Goal: Transaction & Acquisition: Purchase product/service

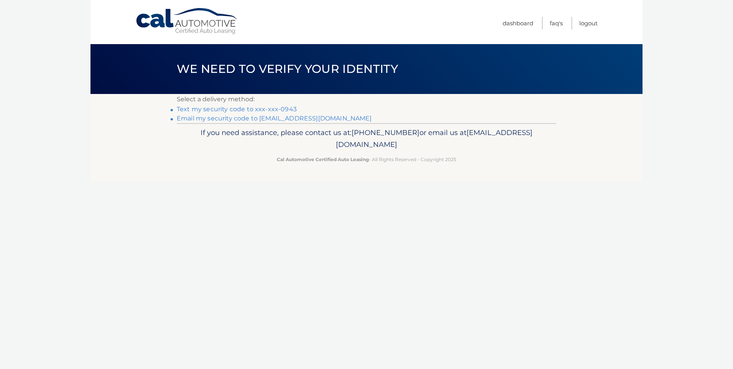
click at [224, 109] on link "Text my security code to xxx-xxx-0943" at bounding box center [237, 108] width 120 height 7
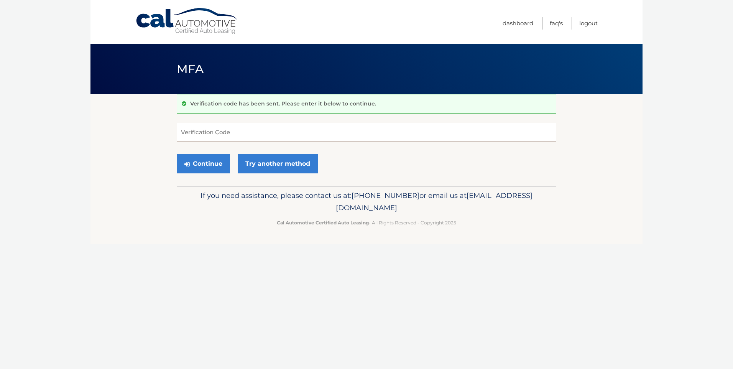
click at [235, 132] on input "Verification Code" at bounding box center [367, 132] width 380 height 19
type input "599863"
click at [207, 164] on button "Continue" at bounding box center [203, 163] width 53 height 19
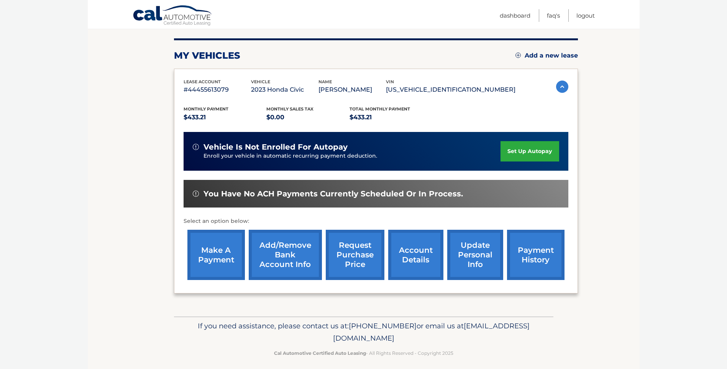
scroll to position [96, 0]
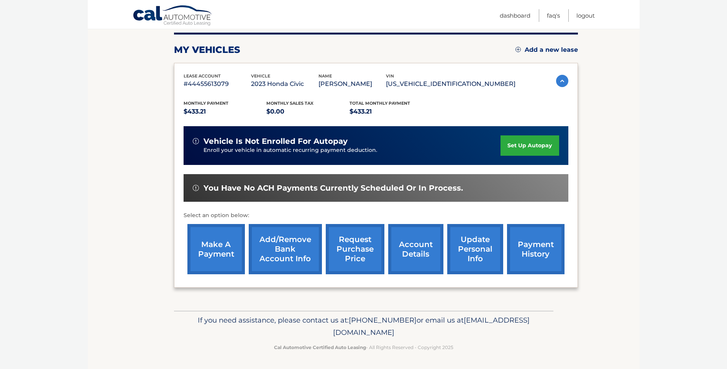
click at [220, 242] on link "make a payment" at bounding box center [216, 249] width 58 height 50
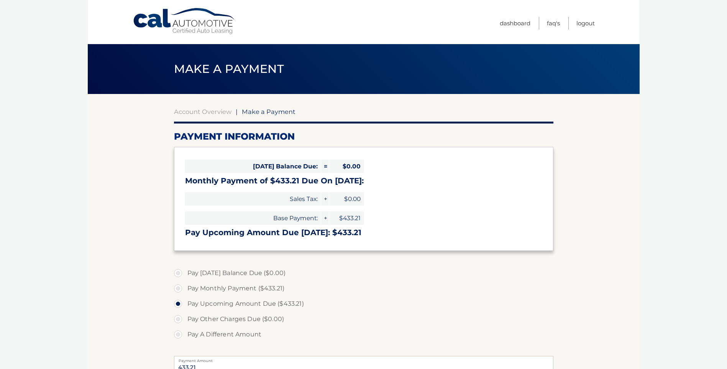
select select "YjgwMTRjYjItNzQ1ZC00ZGI2LTk2NTMtYmU5ODA2MDUxYWE0"
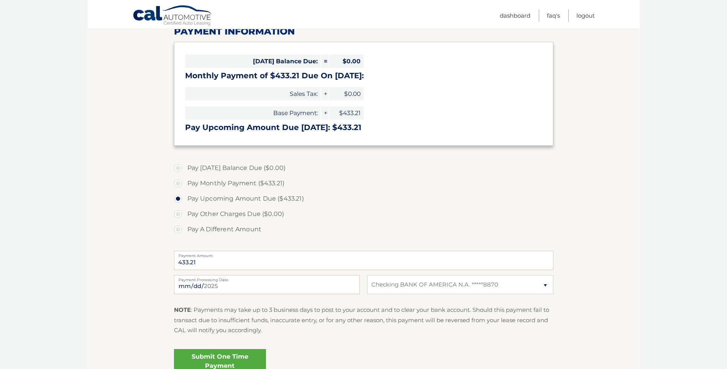
scroll to position [115, 0]
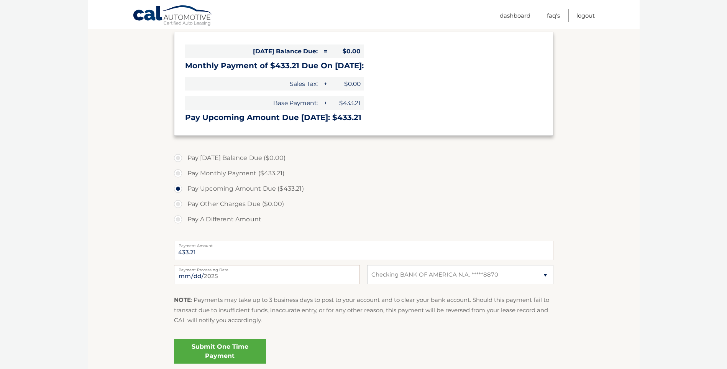
click at [177, 170] on label "Pay Monthly Payment ($433.21)" at bounding box center [364, 173] width 380 height 15
click at [177, 170] on input "Pay Monthly Payment ($433.21)" at bounding box center [181, 172] width 8 height 12
radio input "true"
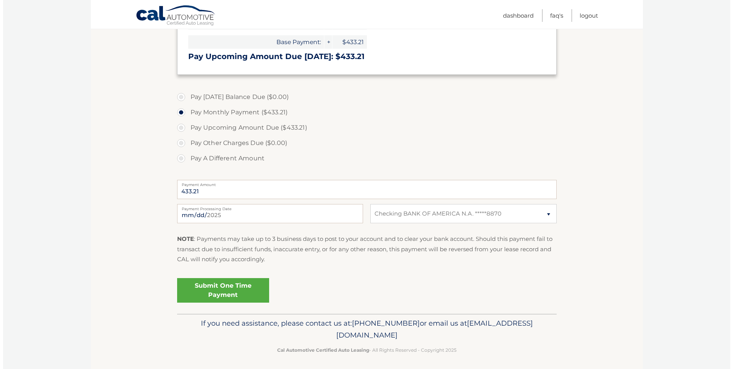
scroll to position [179, 0]
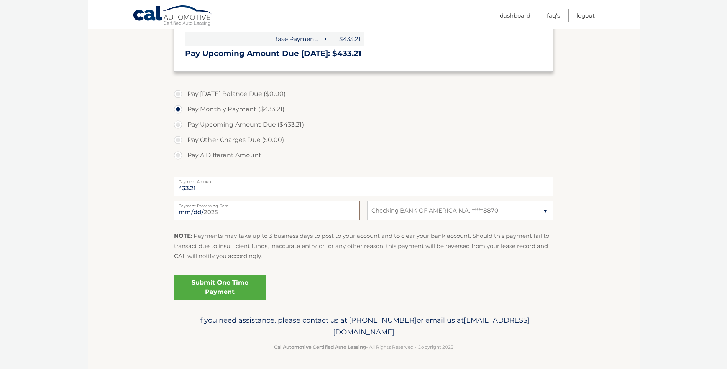
click at [343, 207] on input "2025-08-17" at bounding box center [267, 210] width 186 height 19
type input "2025-08-21"
click at [222, 286] on link "Submit One Time Payment" at bounding box center [220, 287] width 92 height 25
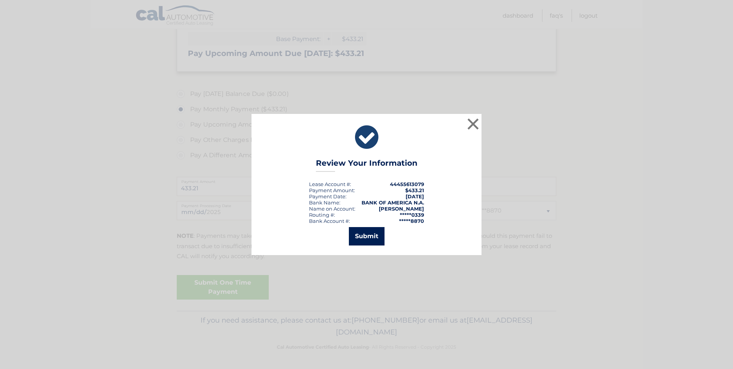
click at [365, 237] on button "Submit" at bounding box center [367, 236] width 36 height 18
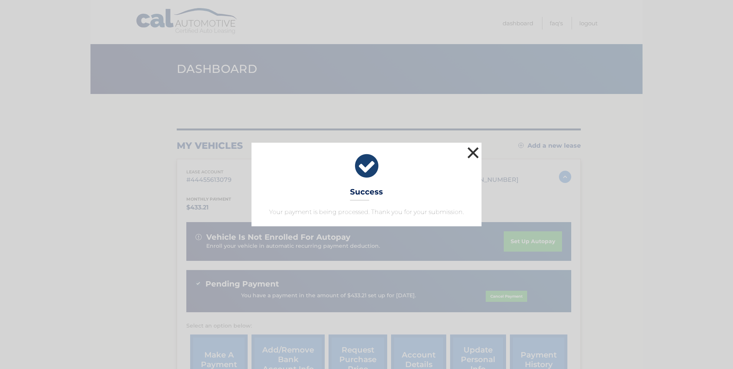
click at [473, 151] on button "×" at bounding box center [472, 152] width 15 height 15
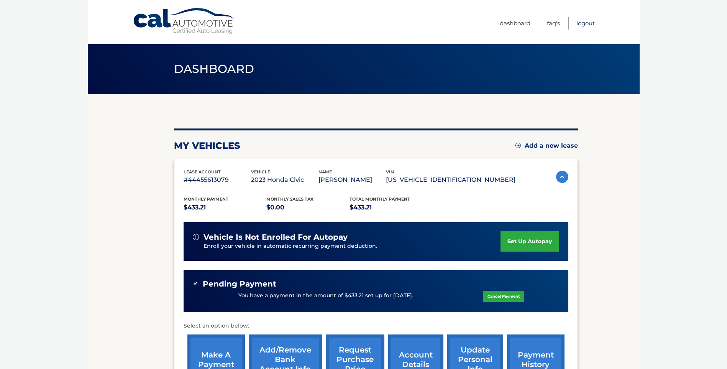
click at [586, 21] on link "Logout" at bounding box center [586, 23] width 18 height 13
